Goal: Information Seeking & Learning: Find specific page/section

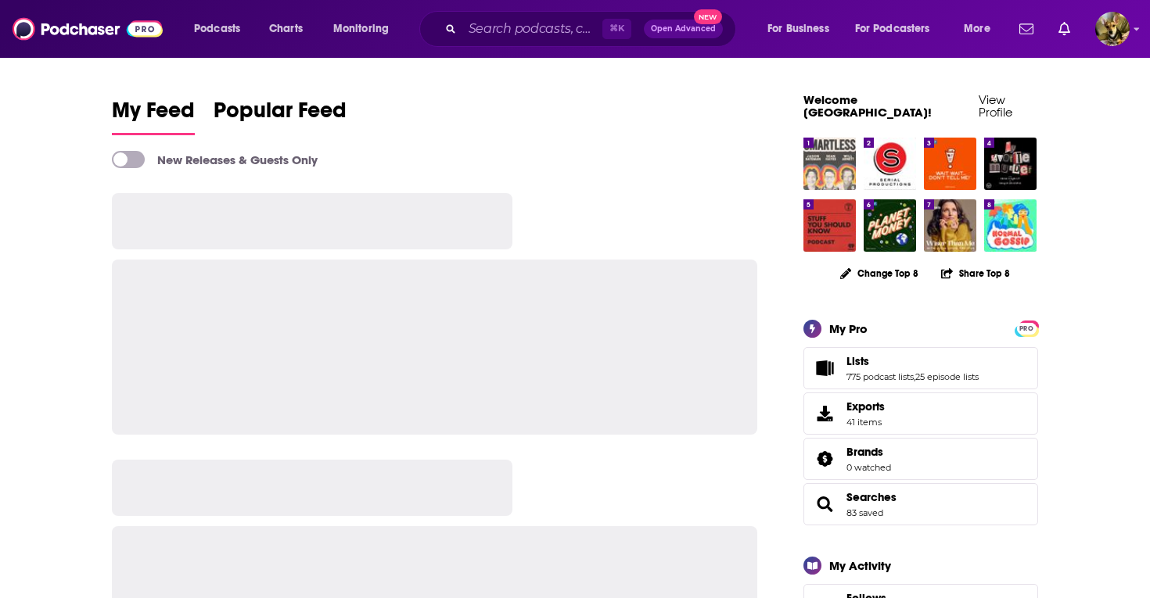
click at [826, 152] on img "SmartLess" at bounding box center [829, 164] width 52 height 52
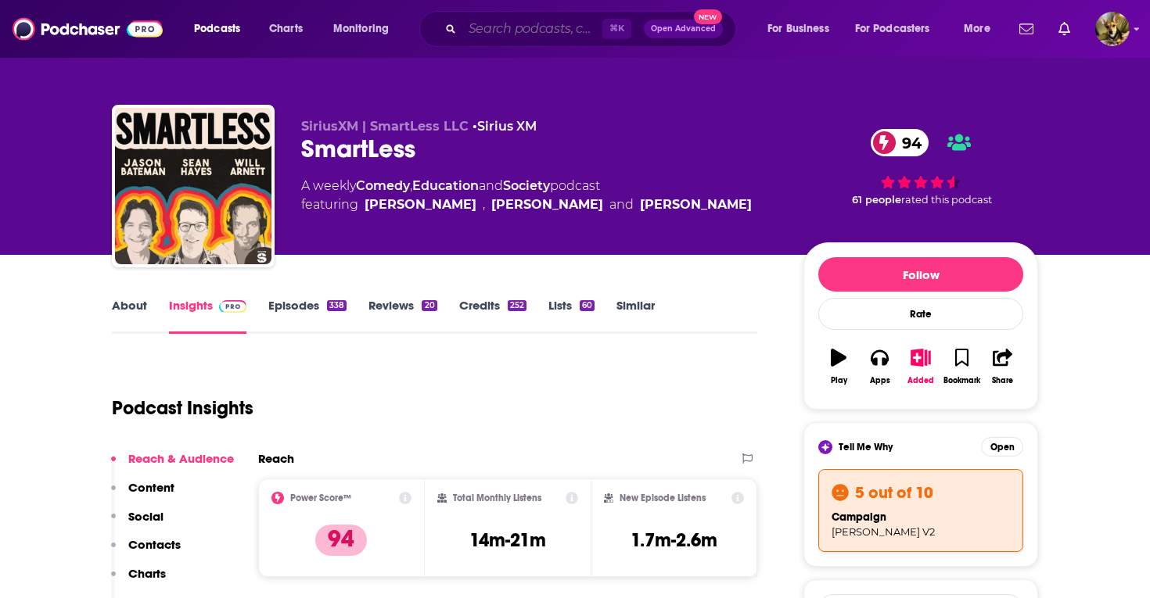
click at [509, 20] on input "Search podcasts, credits, & more..." at bounding box center [532, 28] width 140 height 25
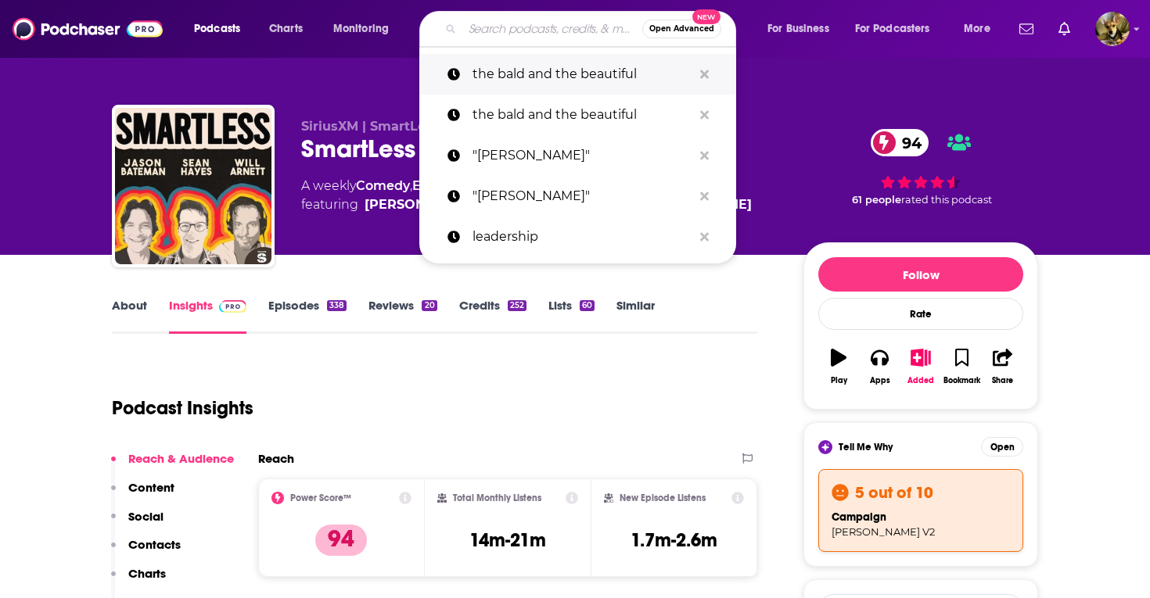
click at [510, 77] on p "the bald and the beautiful" at bounding box center [582, 74] width 220 height 41
